Goal: Information Seeking & Learning: Find specific page/section

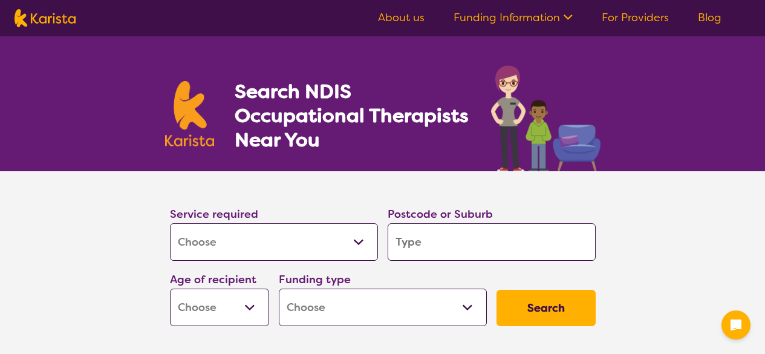
select select "[MEDICAL_DATA]"
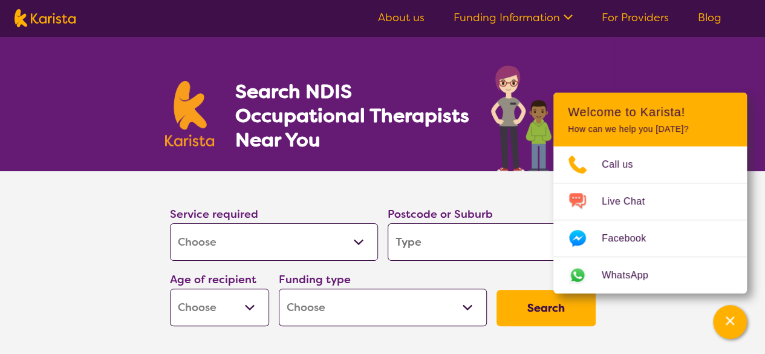
click at [421, 237] on input "search" at bounding box center [492, 242] width 208 height 38
type input "3064"
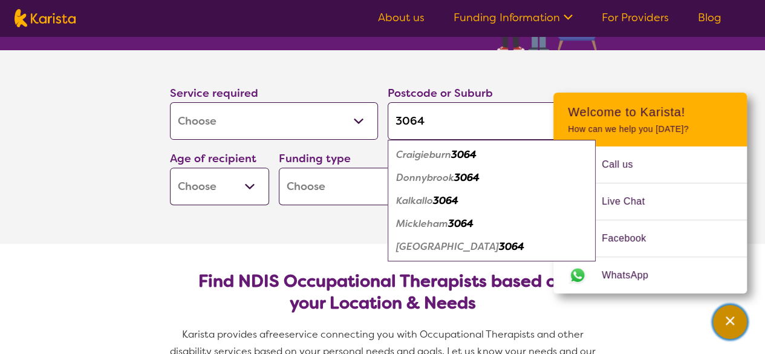
click at [728, 314] on div "Channel Menu" at bounding box center [730, 322] width 24 height 27
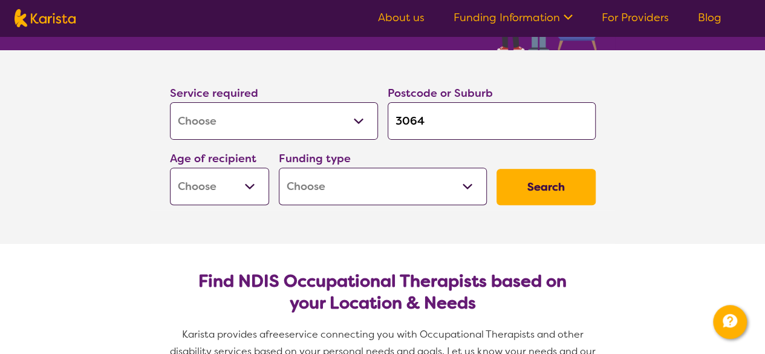
click at [187, 180] on select "Early Childhood - 0 to 9 Child - 10 to 11 Adolescent - 12 to 17 Adult - 18 to 6…" at bounding box center [219, 187] width 99 height 38
select select "AS"
click at [170, 168] on select "Early Childhood - 0 to 9 Child - 10 to 11 Adolescent - 12 to 17 Adult - 18 to 6…" at bounding box center [219, 187] width 99 height 38
select select "AS"
click at [299, 178] on select "Home Care Package (HCP) National Disability Insurance Scheme (NDIS) I don't know" at bounding box center [383, 187] width 208 height 38
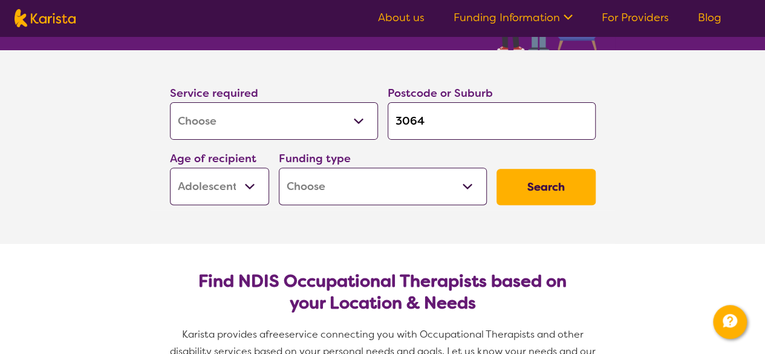
select select "NDIS"
click at [279, 168] on select "Home Care Package (HCP) National Disability Insurance Scheme (NDIS) I don't know" at bounding box center [383, 187] width 208 height 38
select select "NDIS"
click at [534, 178] on button "Search" at bounding box center [546, 187] width 99 height 36
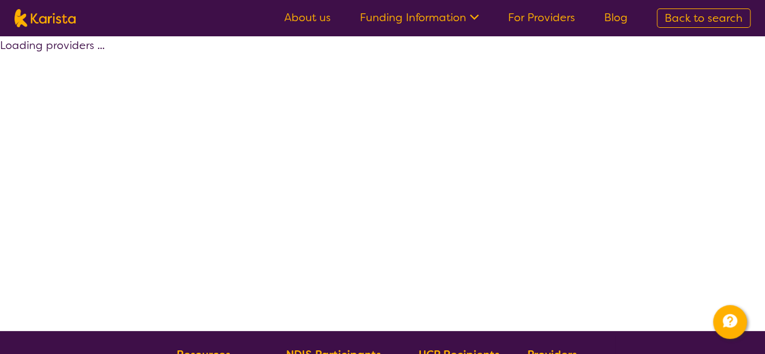
select select "by_score"
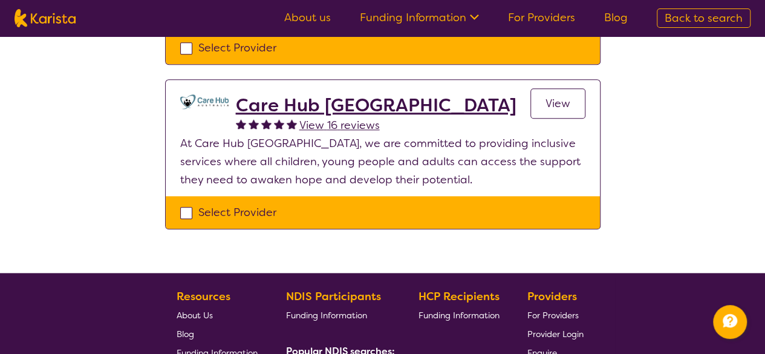
scroll to position [665, 0]
